Goal: Transaction & Acquisition: Purchase product/service

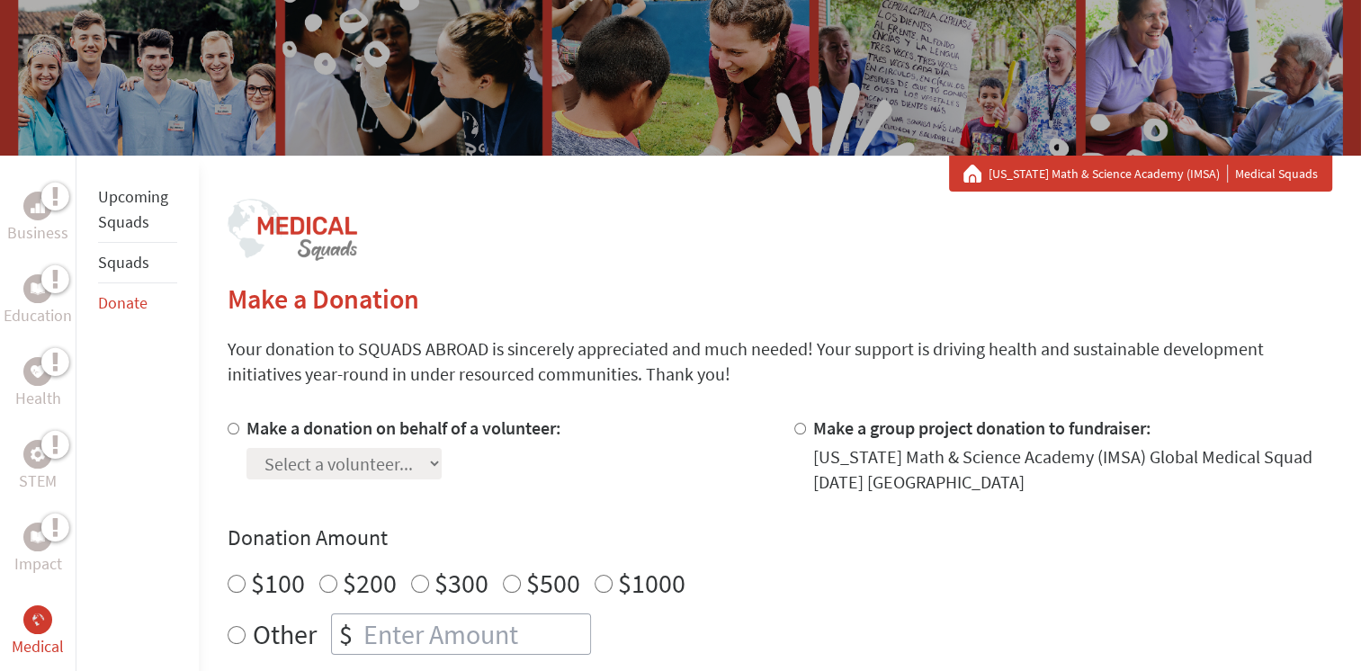
scroll to position [182, 0]
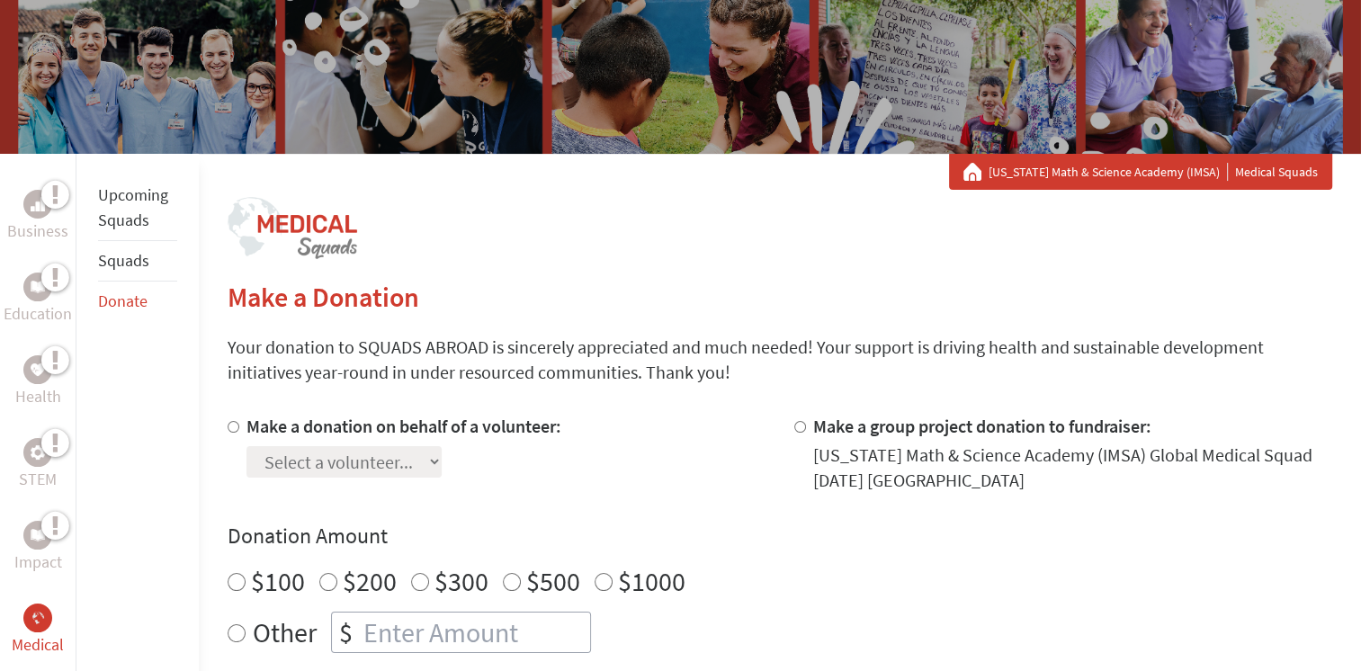
click at [415, 484] on div "Make a donation on behalf of a volunteer: Select a volunteer... [PERSON_NAME] […" at bounding box center [404, 453] width 315 height 79
click at [238, 426] on div at bounding box center [237, 453] width 19 height 79
click at [233, 426] on input "Make a donation on behalf of a volunteer:" at bounding box center [234, 427] width 12 height 12
radio input "true"
click at [277, 452] on select "Select a volunteer... [PERSON_NAME] [PERSON_NAME] [PERSON_NAME] [PERSON_NAME] […" at bounding box center [344, 461] width 195 height 31
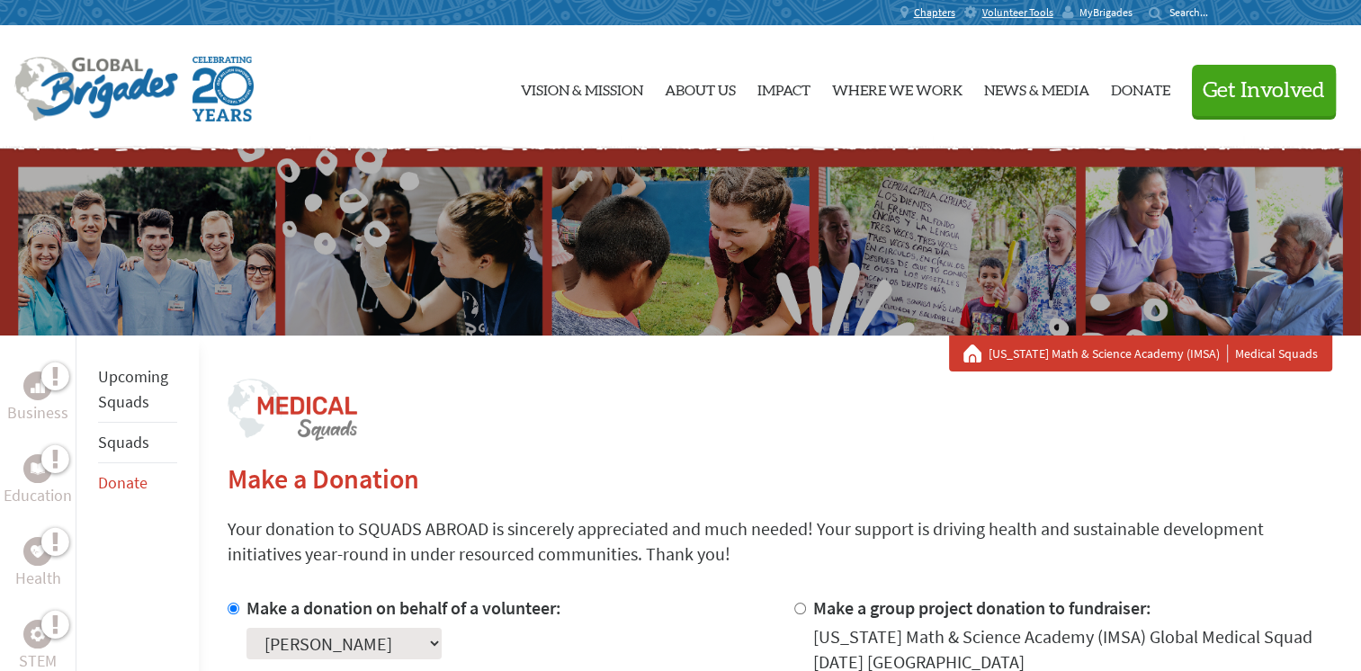
click at [1096, 16] on span "MyBrigades" at bounding box center [1106, 12] width 53 height 14
